Goal: Transaction & Acquisition: Purchase product/service

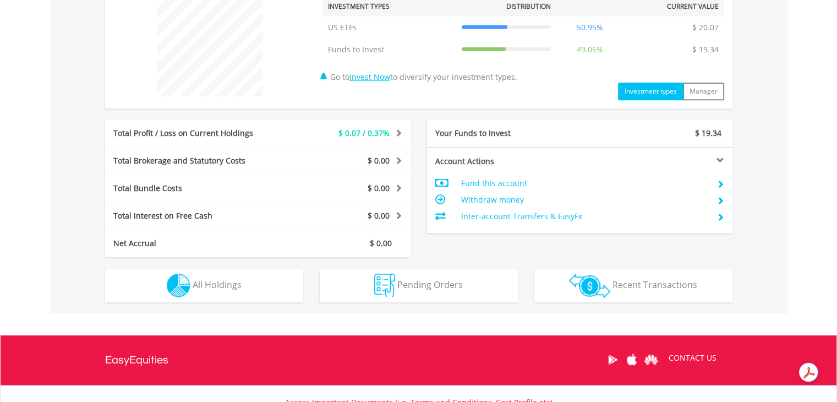
scroll to position [528, 0]
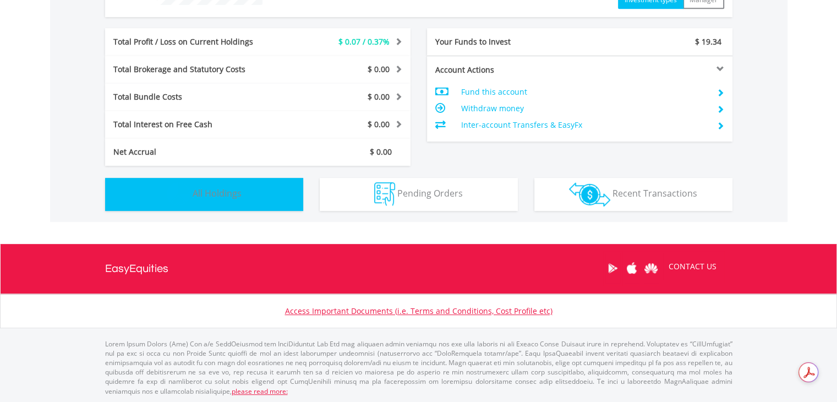
click at [203, 206] on button "Holdings All Holdings" at bounding box center [204, 194] width 198 height 33
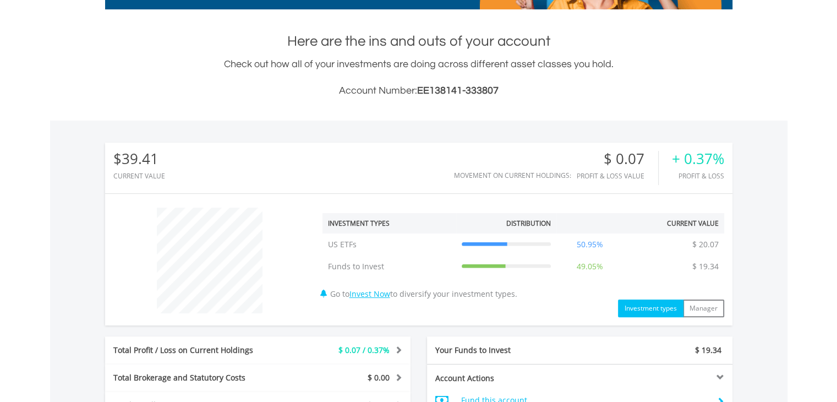
scroll to position [0, 0]
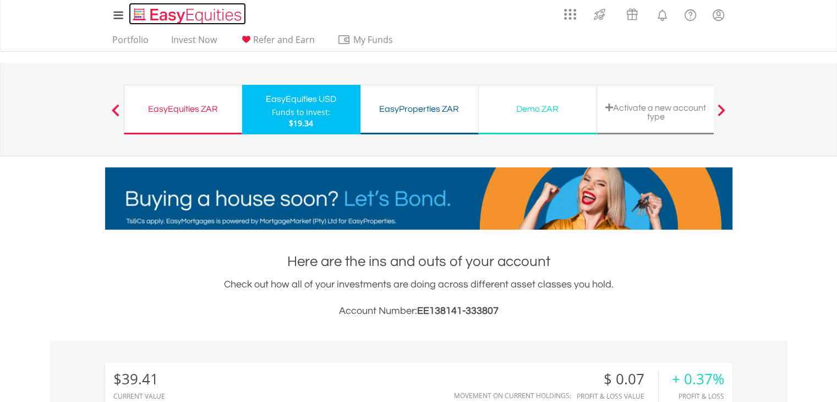
click at [170, 12] on img "Home page" at bounding box center [188, 16] width 115 height 18
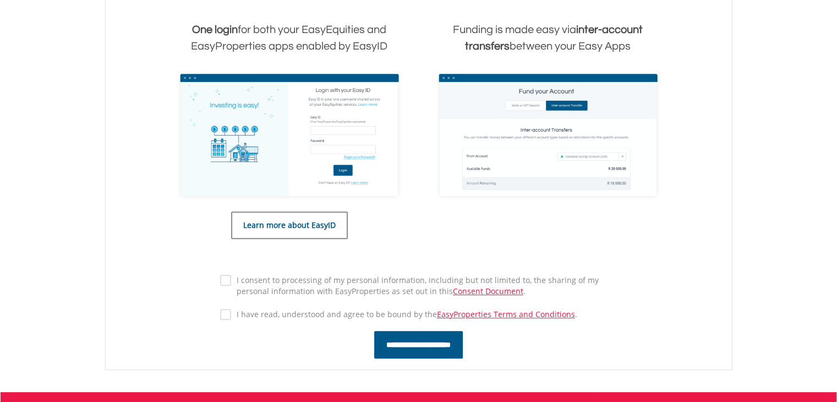
scroll to position [495, 0]
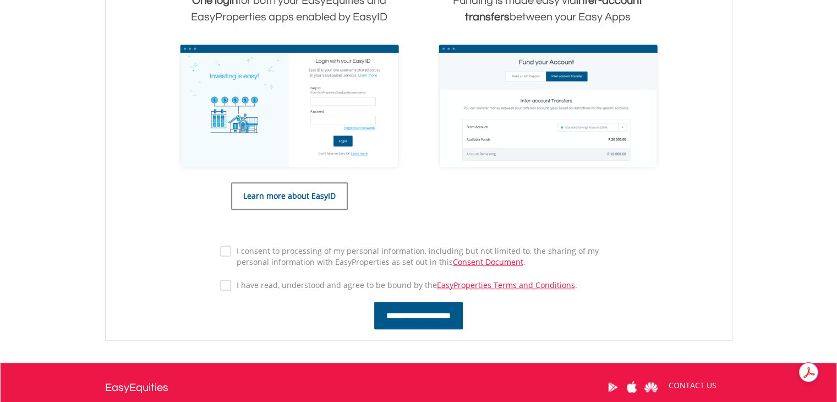
click at [288, 250] on label "I consent to processing of my personal information, including but not limited t…" at bounding box center [424, 256] width 386 height 22
click at [315, 249] on label "I consent to processing of my personal information, including but not limited t…" at bounding box center [424, 256] width 386 height 22
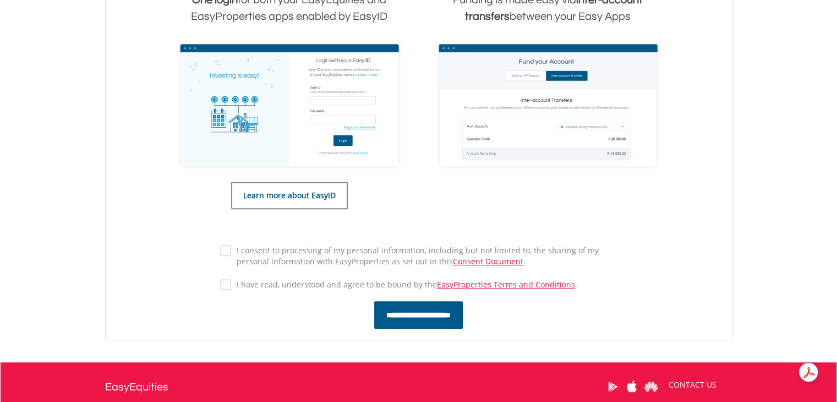
scroll to position [614, 0]
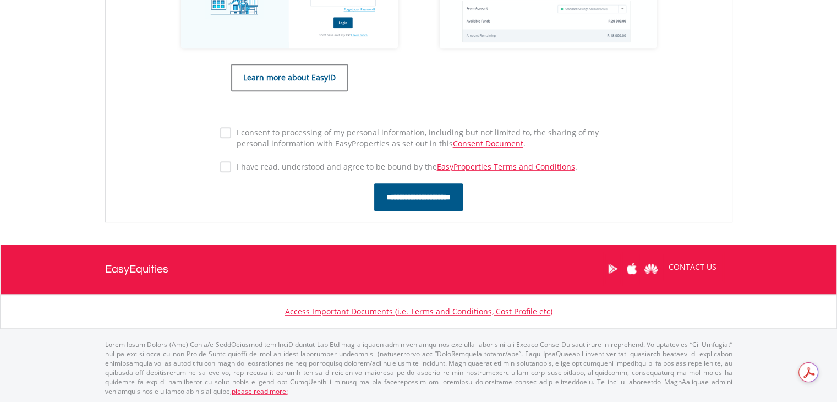
click at [337, 171] on label "I have read, understood and agree to be bound by the EasyProperties Terms and C…" at bounding box center [404, 166] width 346 height 11
click at [461, 138] on link "Consent Document" at bounding box center [488, 143] width 70 height 10
click at [231, 134] on label "I consent to processing of my personal information, including but not limited t…" at bounding box center [424, 138] width 386 height 22
click at [391, 199] on input "**********" at bounding box center [418, 197] width 89 height 28
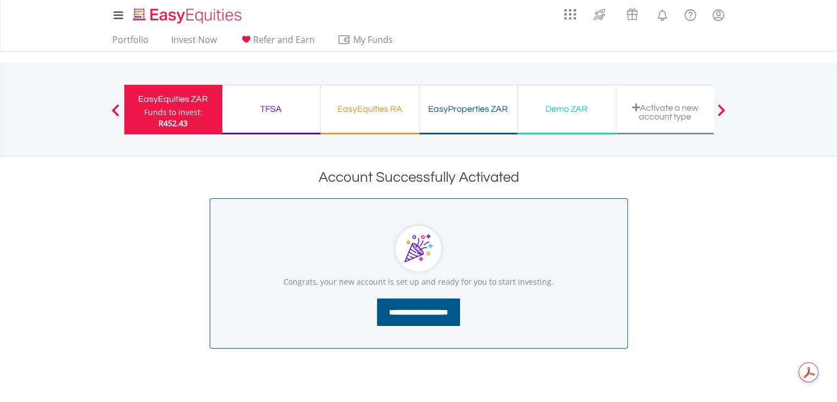
click at [264, 101] on div "TFSA" at bounding box center [271, 108] width 85 height 15
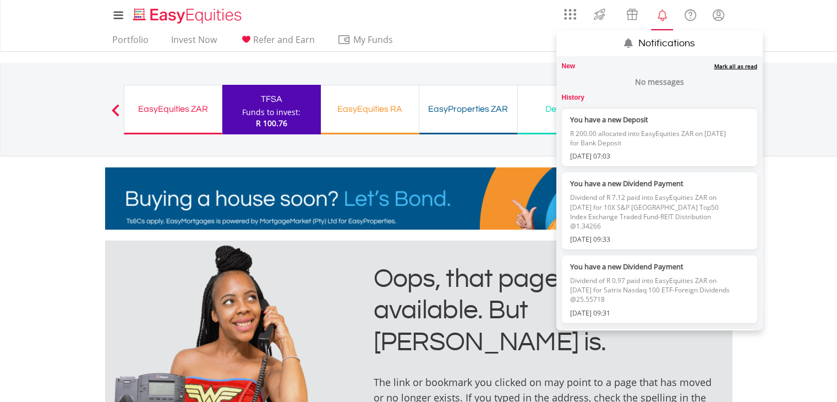
click at [733, 65] on link "Mark all as read" at bounding box center [735, 66] width 43 height 8
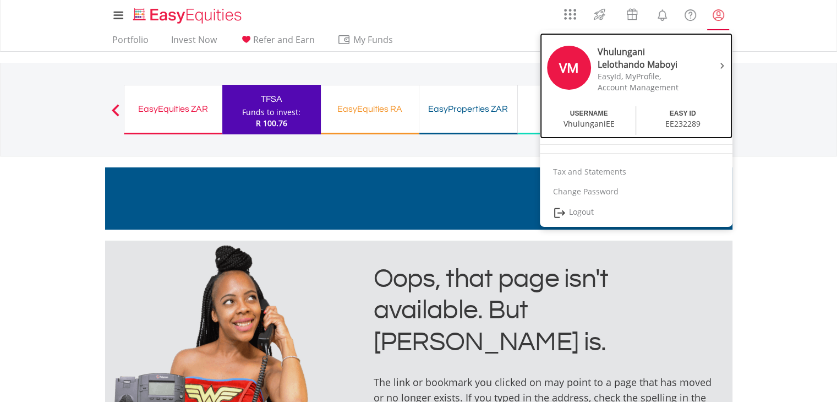
click at [723, 64] on img at bounding box center [722, 66] width 4 height 6
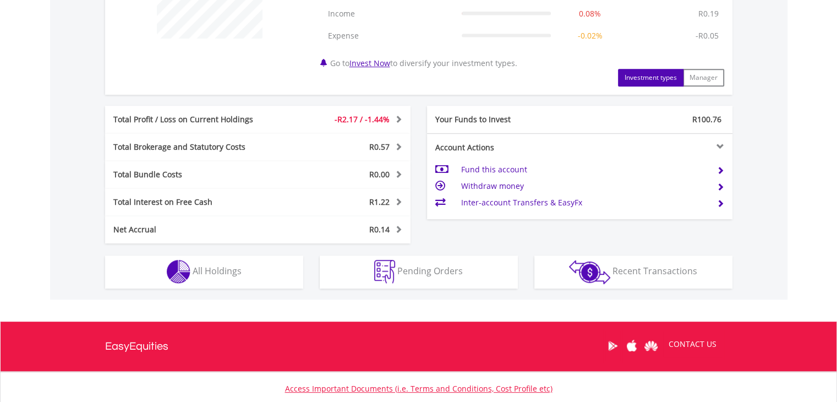
scroll to position [495, 0]
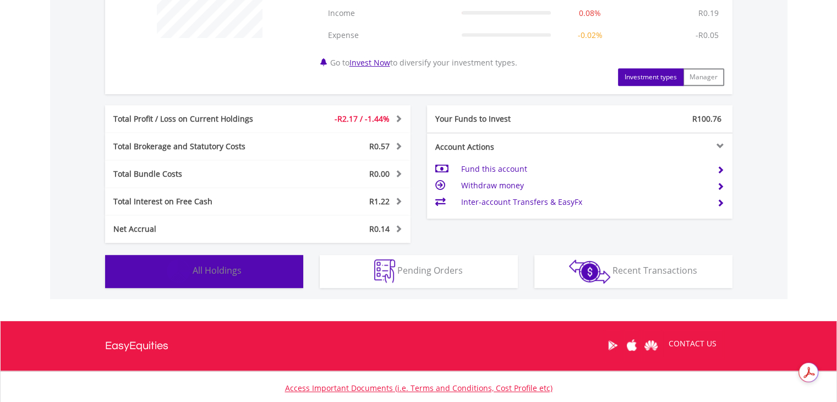
click at [240, 273] on span "All Holdings" at bounding box center [217, 270] width 49 height 12
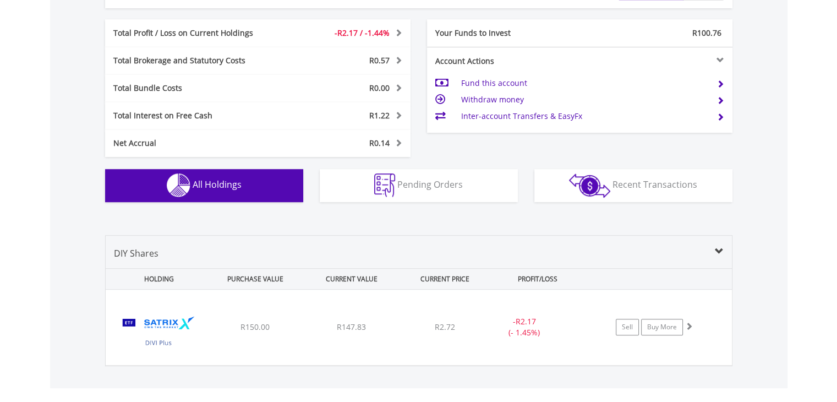
scroll to position [728, 0]
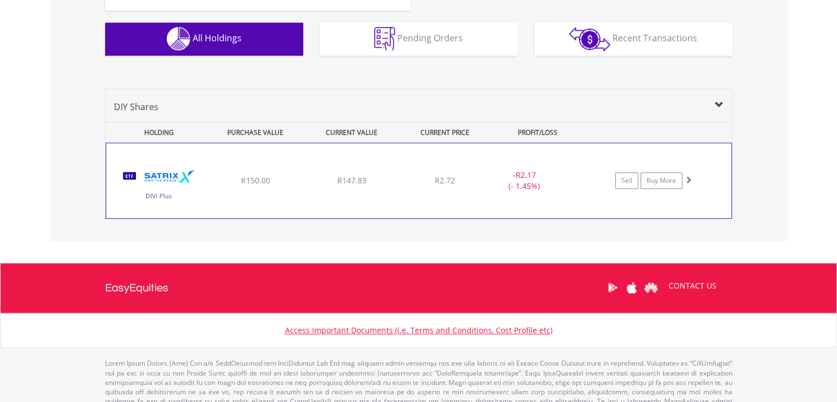
click at [688, 179] on span at bounding box center [689, 180] width 8 height 8
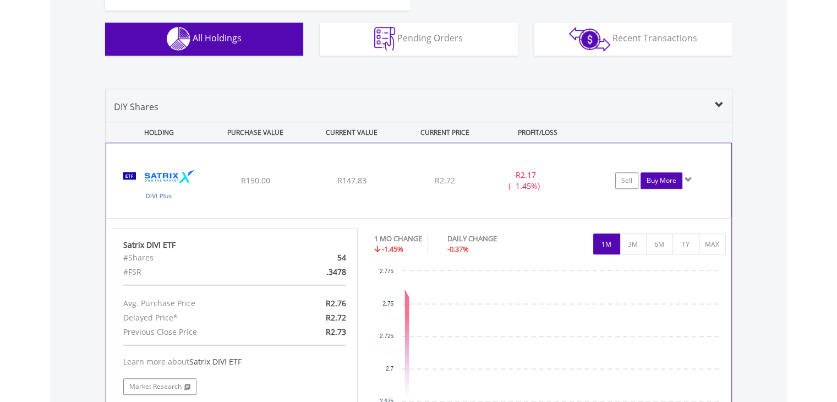
click at [668, 184] on link "Buy More" at bounding box center [662, 180] width 42 height 17
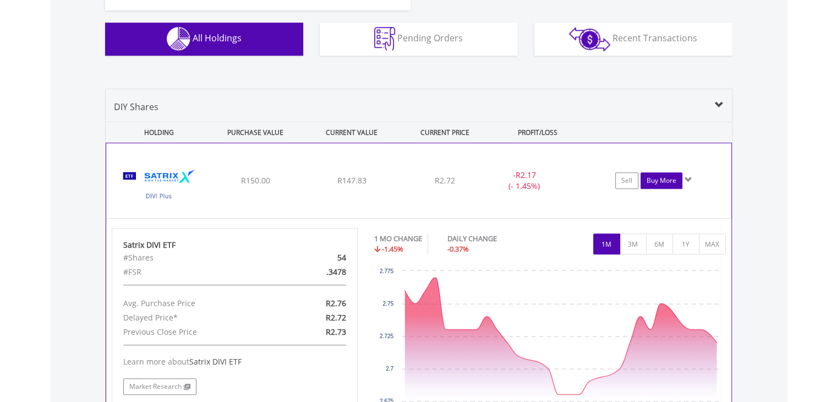
scroll to position [729, 0]
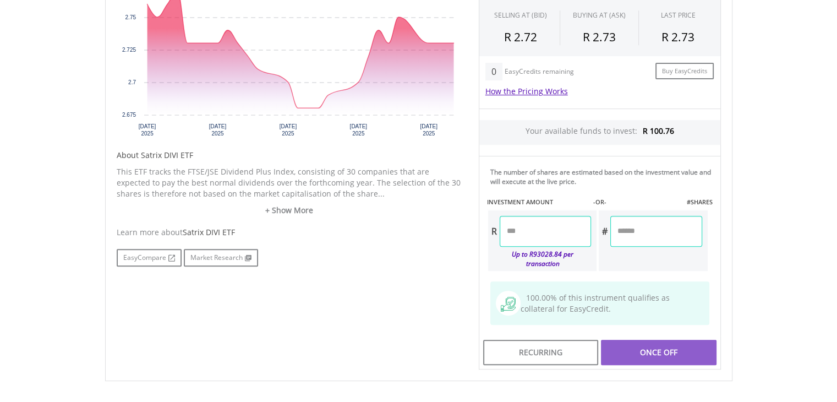
scroll to position [495, 0]
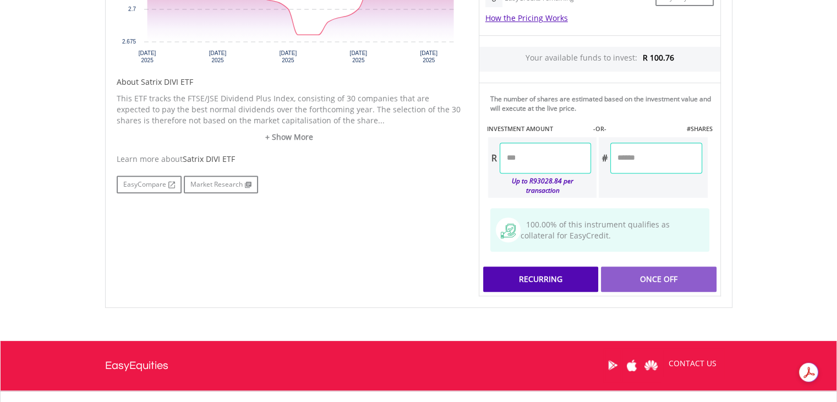
click at [551, 269] on div "Recurring" at bounding box center [540, 278] width 115 height 25
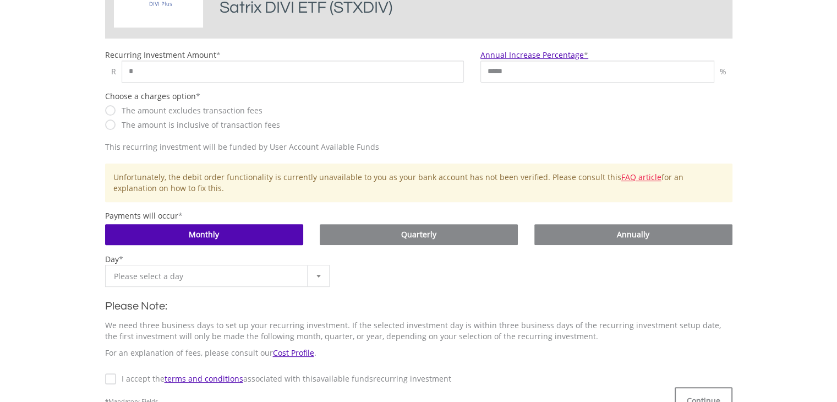
scroll to position [330, 0]
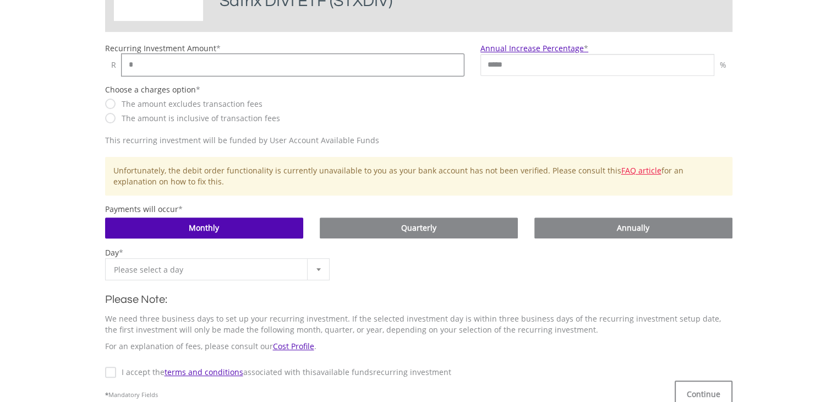
click at [214, 65] on input "*" at bounding box center [293, 65] width 343 height 22
type input "***"
click at [701, 112] on div "Choose a charges option * The amount excludes transaction fees The amount is in…" at bounding box center [419, 109] width 644 height 51
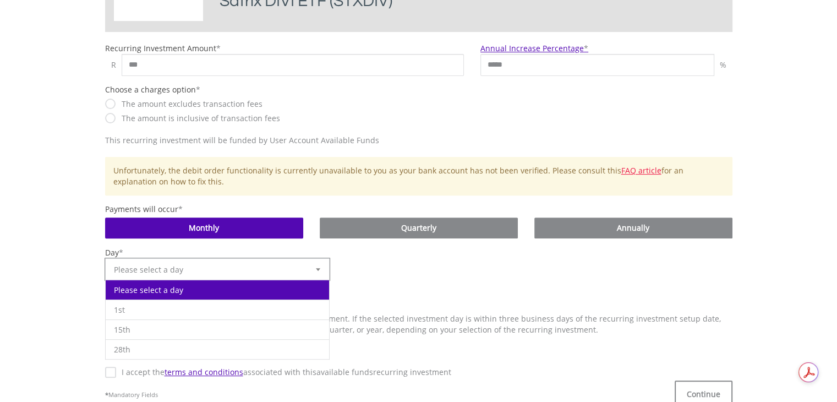
click at [313, 270] on div at bounding box center [318, 269] width 22 height 21
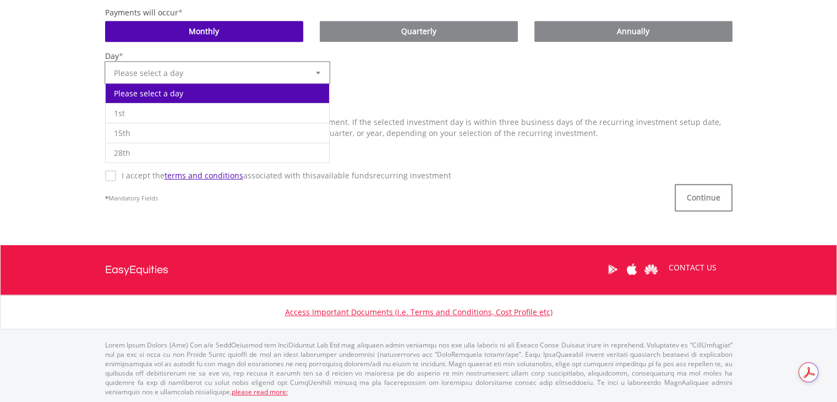
scroll to position [528, 0]
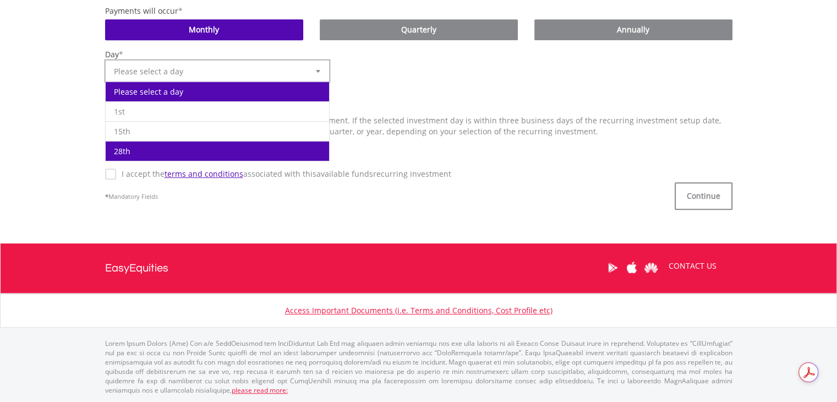
click at [173, 152] on li "28th" at bounding box center [218, 151] width 224 height 20
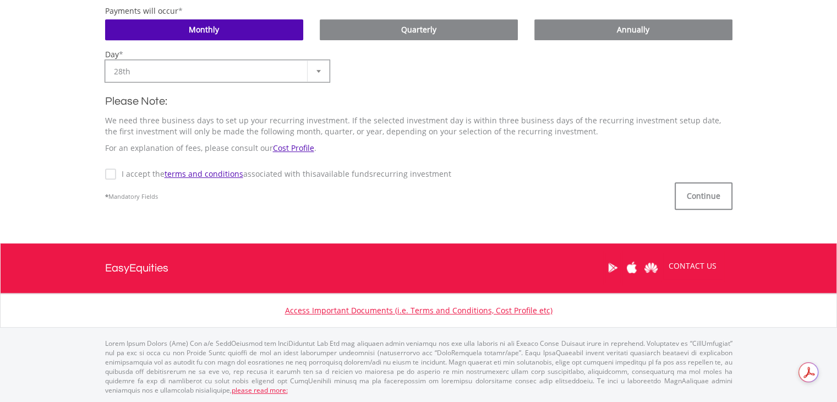
click at [117, 172] on label "I accept the terms and conditions associated with this Available Funds recurrin…" at bounding box center [283, 173] width 335 height 11
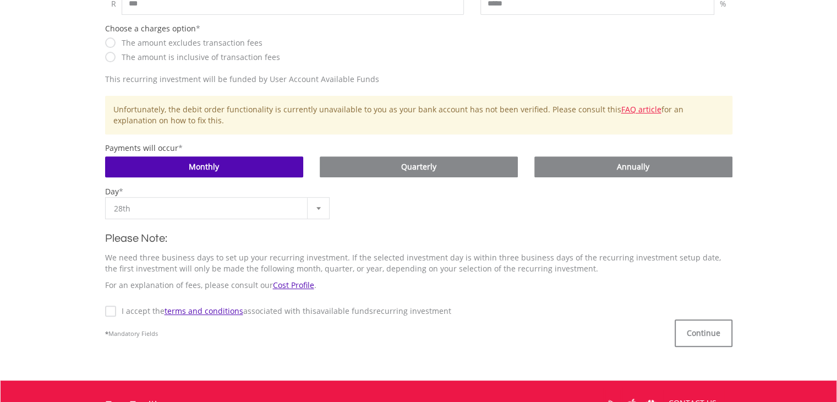
scroll to position [363, 0]
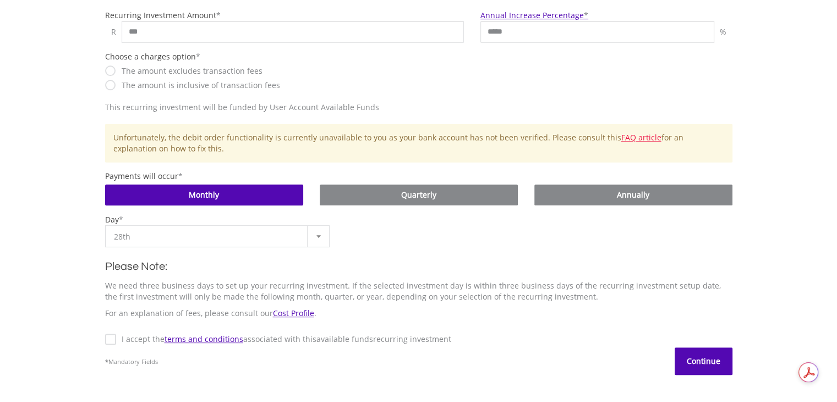
click at [710, 366] on button "Continue" at bounding box center [704, 361] width 58 height 28
